Goal: Task Accomplishment & Management: Manage account settings

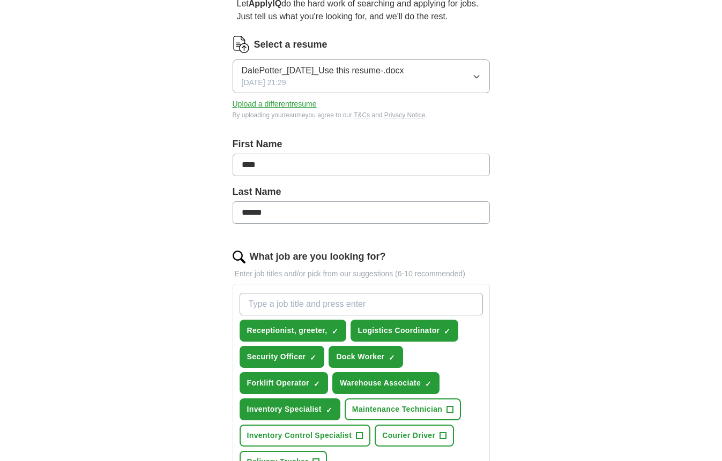
scroll to position [161, 0]
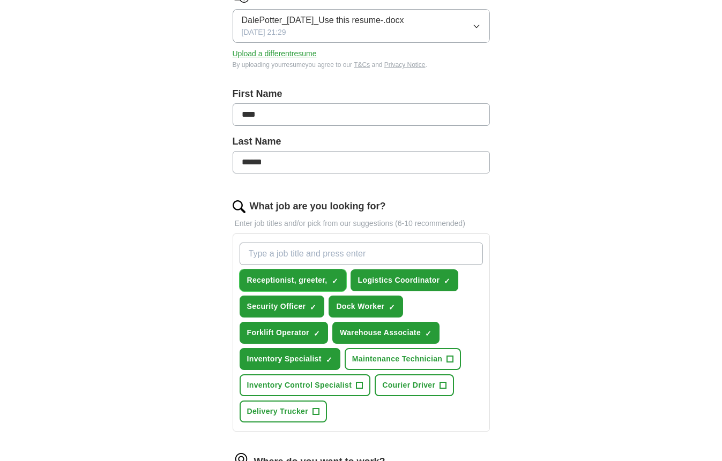
click at [303, 279] on span "Receptionist, greeter," at bounding box center [287, 280] width 80 height 11
click at [364, 309] on span "Dock Worker" at bounding box center [360, 306] width 48 height 11
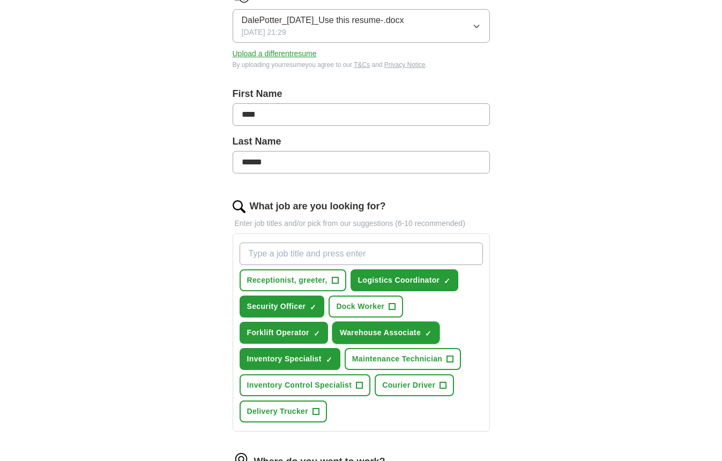
click at [374, 332] on span "Warehouse Associate" at bounding box center [380, 332] width 81 height 11
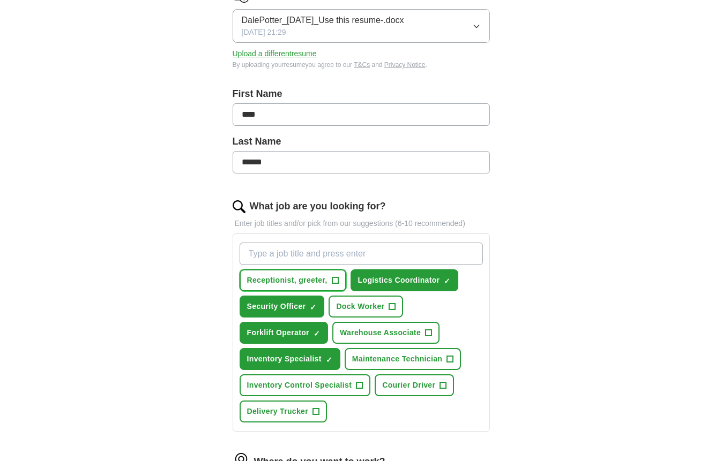
click at [336, 279] on span "+" at bounding box center [335, 281] width 6 height 9
click at [392, 306] on span "+" at bounding box center [392, 307] width 6 height 9
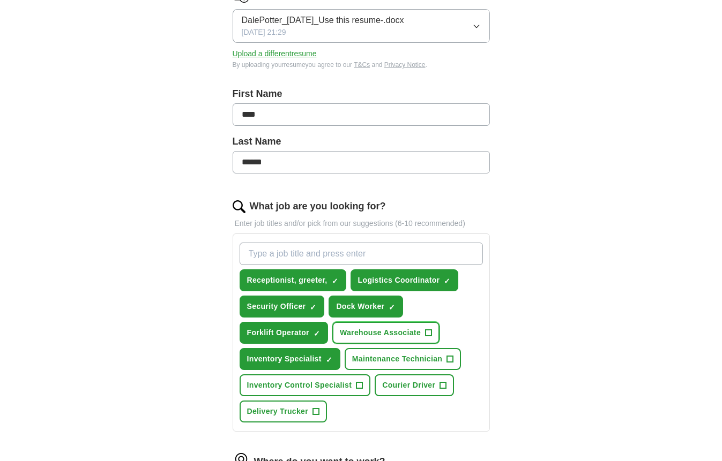
click at [426, 333] on span "+" at bounding box center [429, 333] width 6 height 9
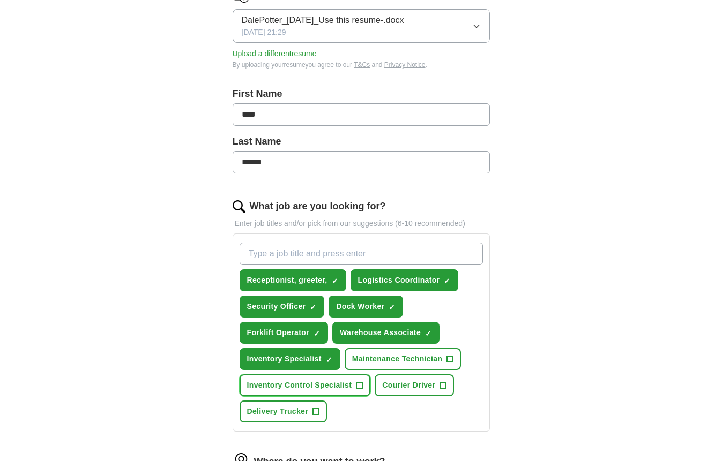
click at [359, 385] on span "+" at bounding box center [359, 386] width 6 height 9
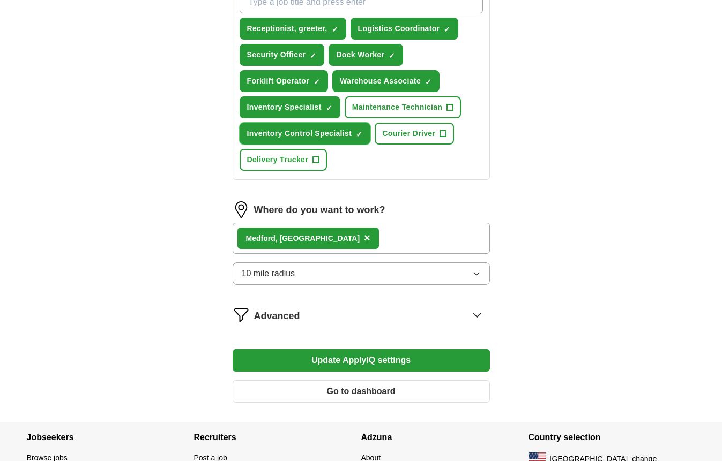
scroll to position [429, 0]
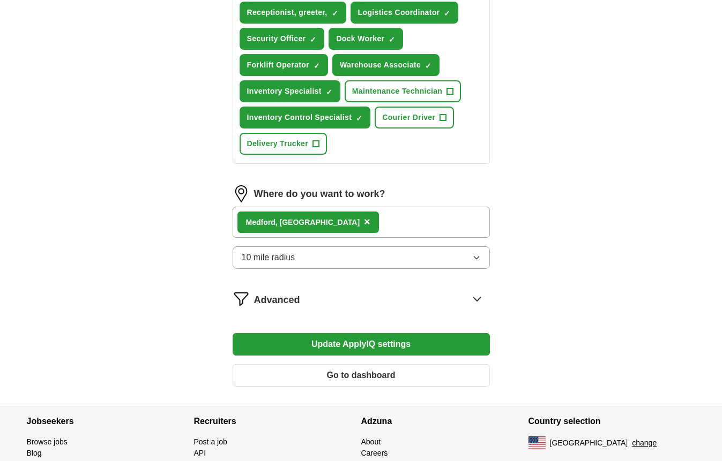
click at [363, 342] on button "Update ApplyIQ settings" at bounding box center [361, 344] width 257 height 23
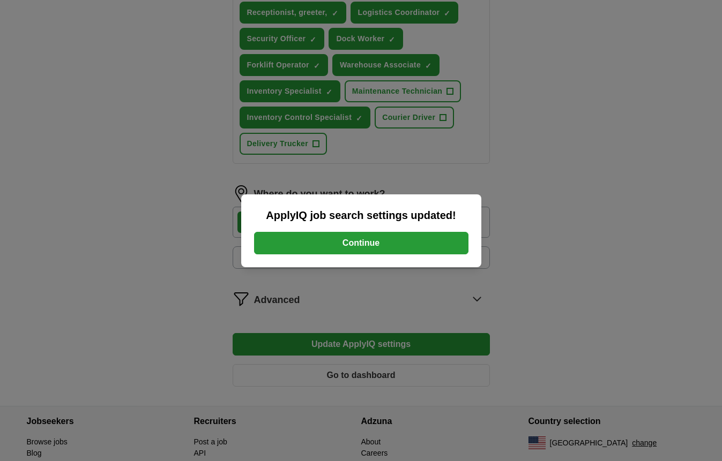
click at [367, 242] on button "Continue" at bounding box center [361, 243] width 214 height 23
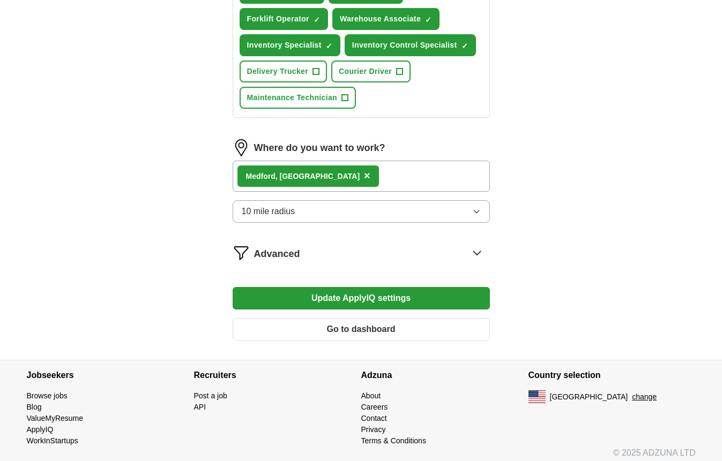
scroll to position [482, 0]
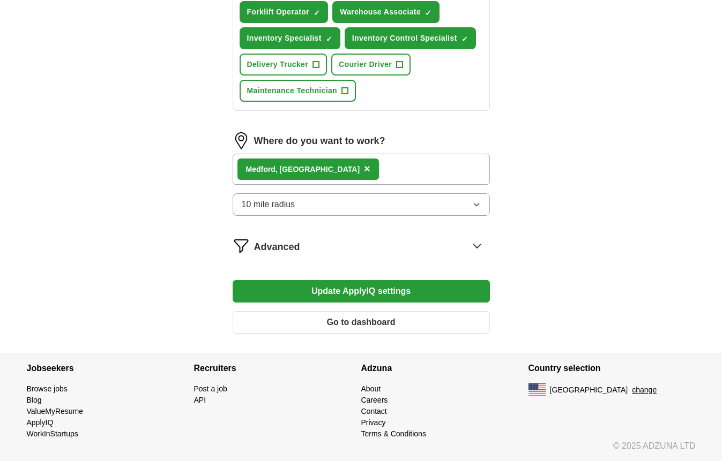
click at [478, 244] on icon at bounding box center [476, 245] width 17 height 17
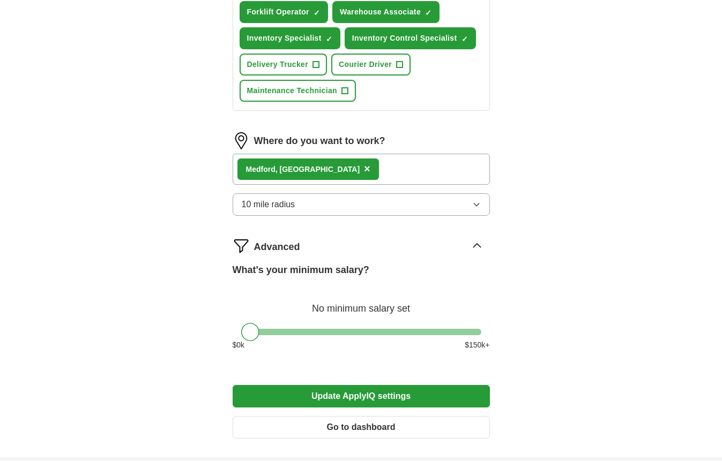
click at [391, 270] on div "What's your minimum salary?" at bounding box center [361, 270] width 257 height 14
click at [302, 266] on label "What's your minimum salary?" at bounding box center [301, 270] width 137 height 14
drag, startPoint x: 253, startPoint y: 331, endPoint x: 257, endPoint y: 327, distance: 5.7
click at [257, 327] on div at bounding box center [253, 332] width 18 height 18
click at [250, 330] on div at bounding box center [250, 332] width 18 height 18
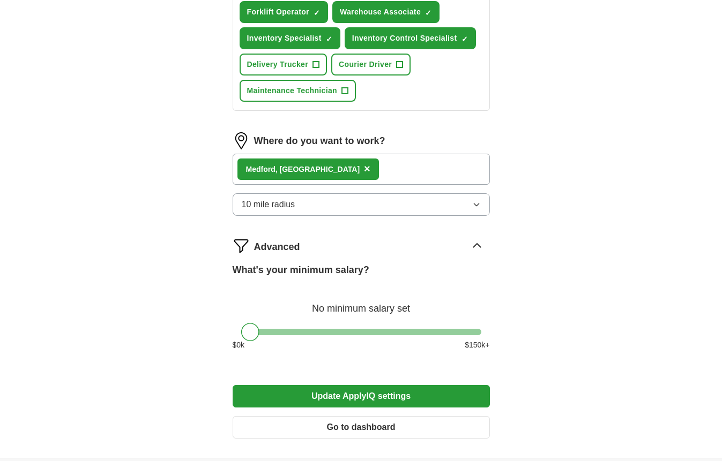
click at [371, 393] on button "Update ApplyIQ settings" at bounding box center [361, 396] width 257 height 23
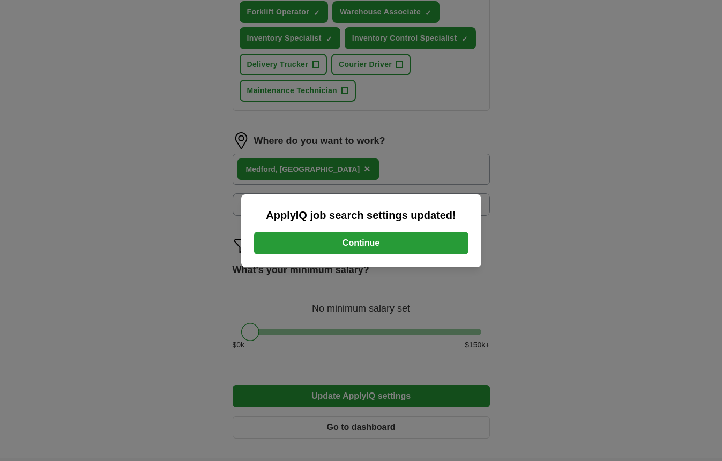
click at [352, 244] on button "Continue" at bounding box center [361, 243] width 214 height 23
